Goal: Information Seeking & Learning: Learn about a topic

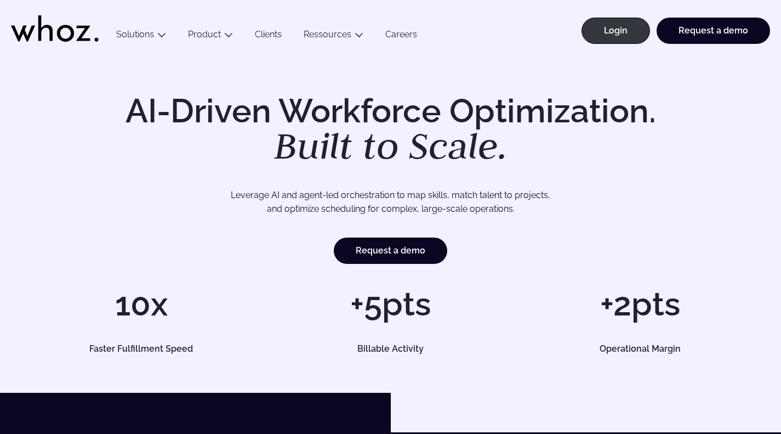
click at [266, 32] on link "Clients" at bounding box center [268, 36] width 49 height 15
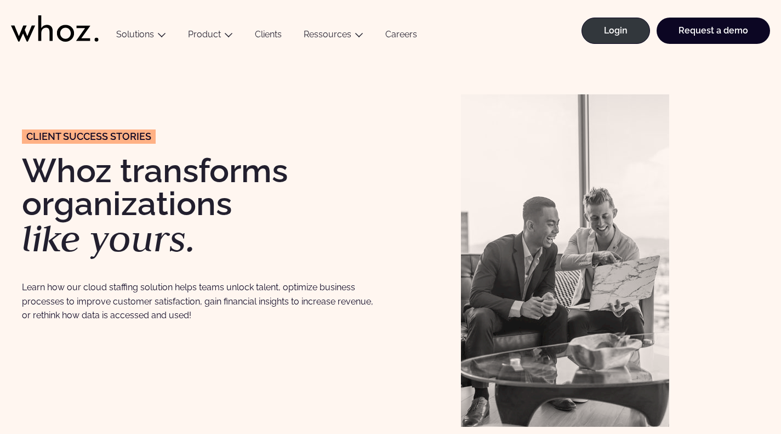
drag, startPoint x: 780, startPoint y: 48, endPoint x: 789, endPoint y: 137, distance: 89.8
click at [720, 216] on figure at bounding box center [610, 260] width 298 height 332
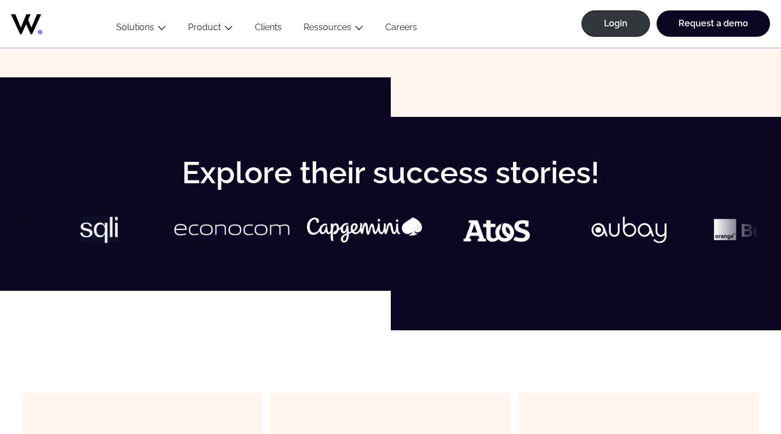
scroll to position [344, 0]
